Goal: Information Seeking & Learning: Learn about a topic

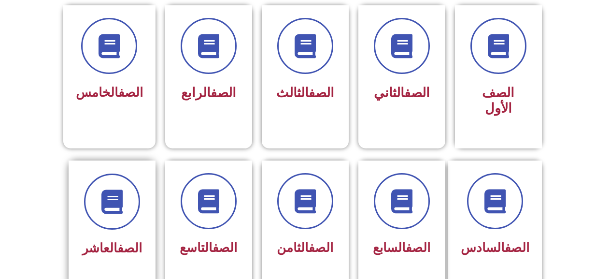
scroll to position [290, 0]
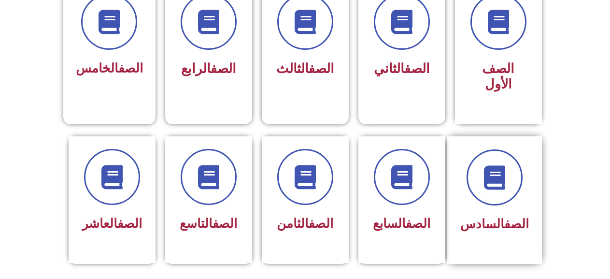
click at [481, 195] on div "الصف السادس" at bounding box center [494, 192] width 69 height 87
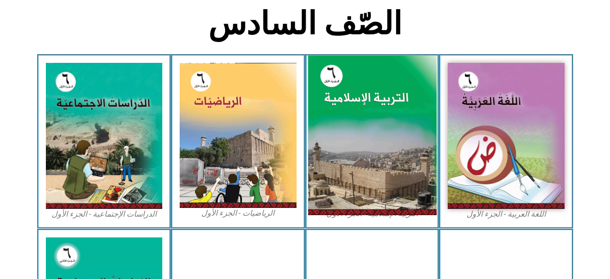
scroll to position [241, 0]
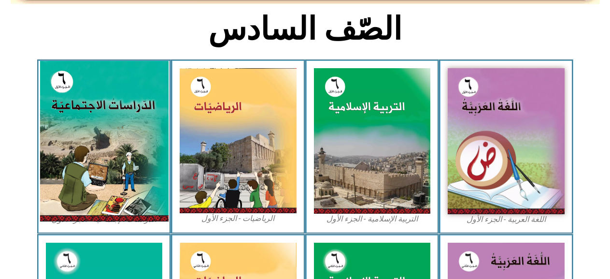
click at [104, 145] on img at bounding box center [104, 141] width 128 height 160
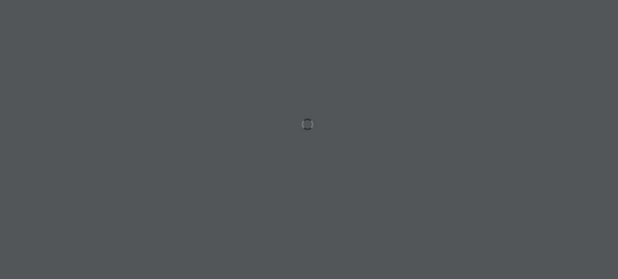
scroll to position [0, 27]
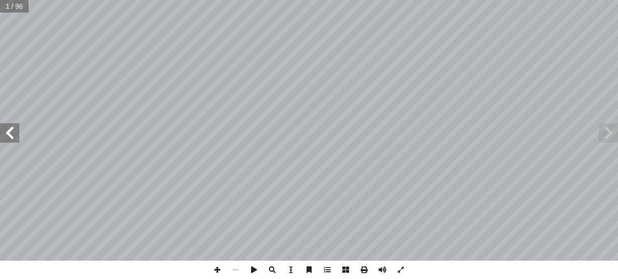
click at [6, 135] on span at bounding box center [9, 132] width 19 height 19
click at [7, 134] on span at bounding box center [9, 132] width 19 height 19
click at [9, 133] on span at bounding box center [9, 132] width 19 height 19
click at [13, 132] on span at bounding box center [9, 132] width 19 height 19
click at [11, 135] on span at bounding box center [9, 132] width 19 height 19
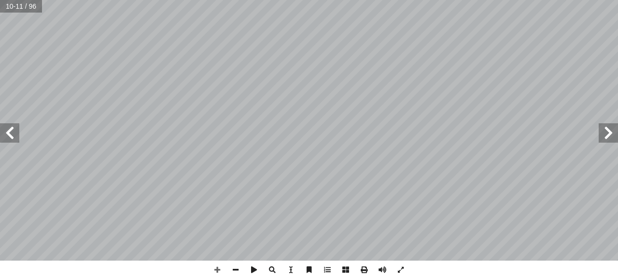
click at [439, 0] on html "الصفحة الرئيسية الصف الأول الصف الثاني الصف الثالث الصف الرابع الصف الخامس الصف…" at bounding box center [309, 44] width 618 height 88
click at [17, 127] on span at bounding box center [9, 132] width 19 height 19
click at [4, 134] on span at bounding box center [9, 132] width 19 height 19
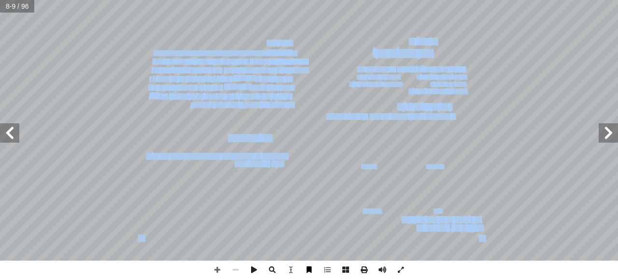
click at [312, 263] on div "4 ِ ة ّ غرافي ُ الج ِ المعرفة ُ مصادر لى: َ رين ع ِ كونوا قاد َ ي ْ ن أ ا ِ س ْ…" at bounding box center [309, 139] width 618 height 279
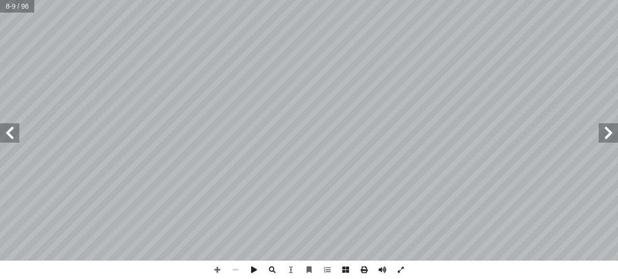
click at [8, 142] on span at bounding box center [9, 132] width 19 height 19
click at [362, 265] on span at bounding box center [364, 269] width 18 height 18
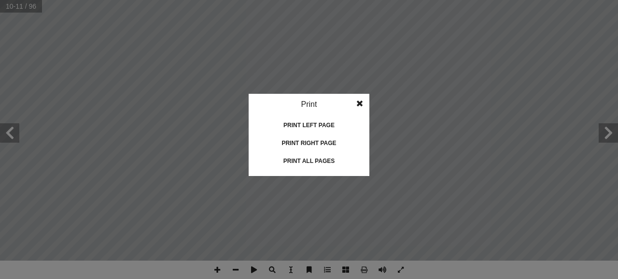
click at [364, 100] on span at bounding box center [359, 103] width 17 height 19
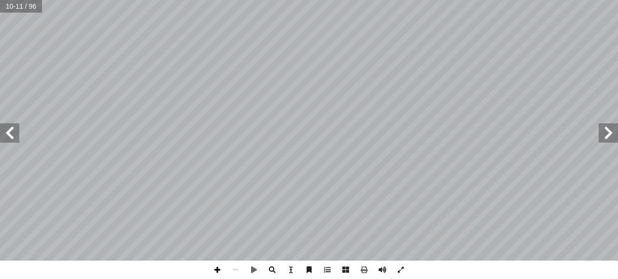
click at [216, 267] on span at bounding box center [217, 269] width 18 height 18
click at [206, 267] on div "6 َ الخريطة ُ شاط (٢): نلاحظ َ ن ِ سئلة أ ا ال ِ ن َ ع ُ نجيب َّ م ُ ، ث َ المج…" at bounding box center [309, 139] width 618 height 279
